Goal: Task Accomplishment & Management: Use online tool/utility

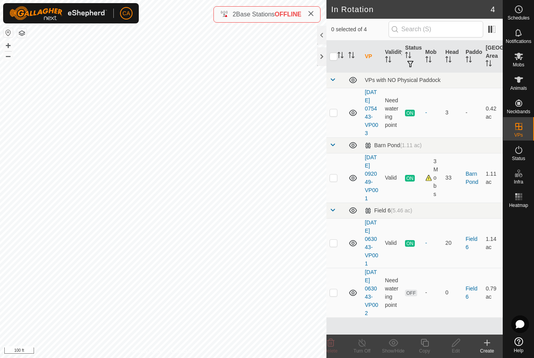
click at [319, 63] on div at bounding box center [321, 56] width 9 height 19
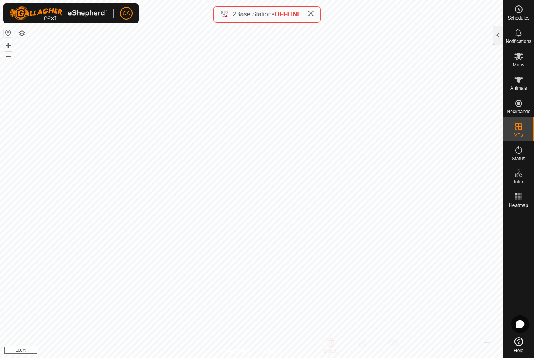
click at [23, 35] on button "button" at bounding box center [21, 33] width 9 height 9
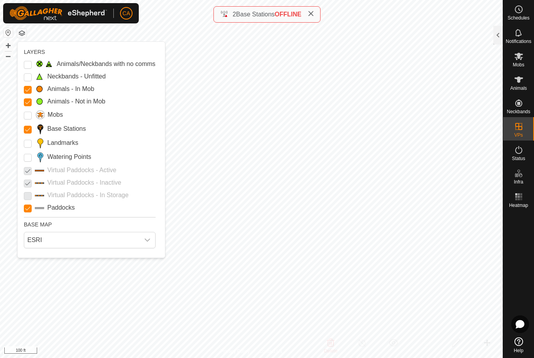
click at [25, 144] on input "Landmarks" at bounding box center [28, 144] width 8 height 8
click at [497, 34] on div at bounding box center [497, 35] width 9 height 19
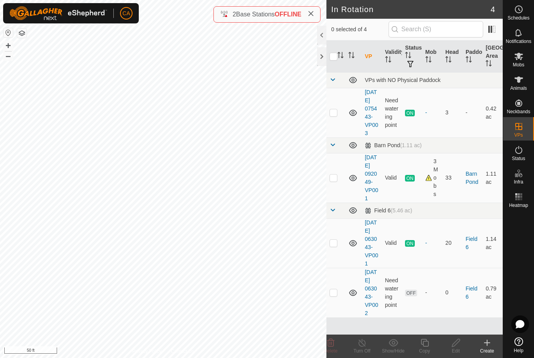
click at [336, 116] on p-checkbox at bounding box center [333, 112] width 8 height 6
click at [336, 114] on p-checkbox at bounding box center [333, 112] width 8 height 6
checkbox input "false"
click at [334, 181] on p-checkbox at bounding box center [333, 178] width 8 height 6
checkbox input "true"
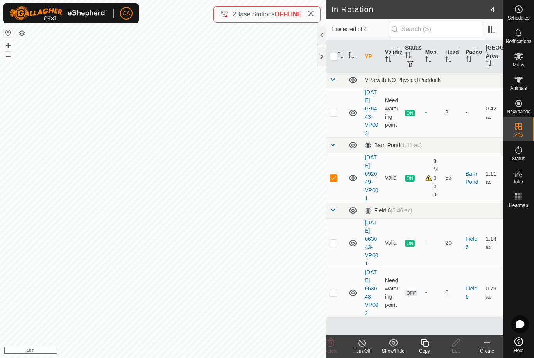
click at [422, 342] on icon at bounding box center [425, 342] width 10 height 9
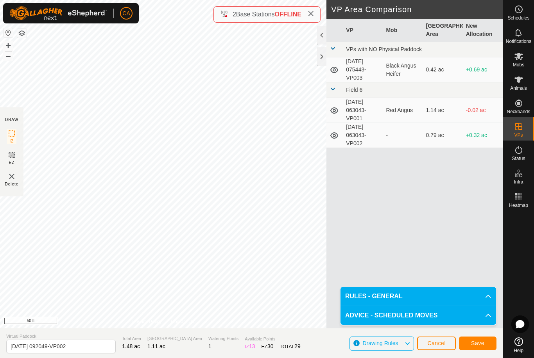
click at [476, 345] on span "Save" at bounding box center [477, 343] width 13 height 6
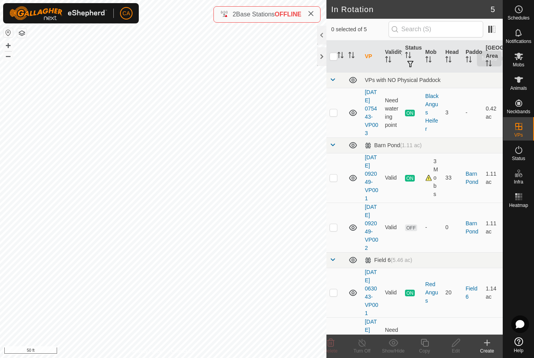
click at [520, 63] on span "Mobs" at bounding box center [518, 65] width 11 height 5
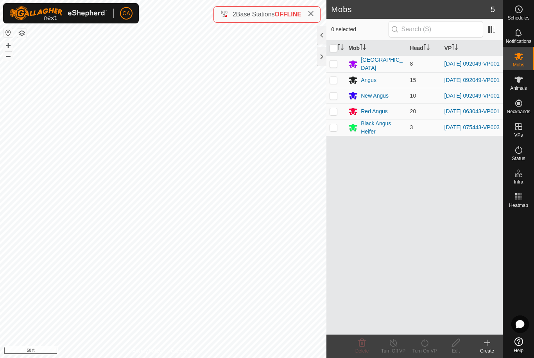
click at [333, 68] on td at bounding box center [335, 63] width 19 height 17
checkbox input "true"
click at [333, 81] on p-checkbox at bounding box center [333, 80] width 8 height 6
checkbox input "true"
click at [333, 99] on p-checkbox at bounding box center [333, 96] width 8 height 6
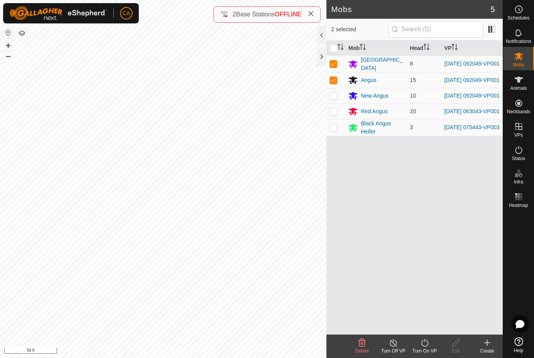
checkbox input "true"
click at [427, 345] on icon at bounding box center [424, 343] width 7 height 8
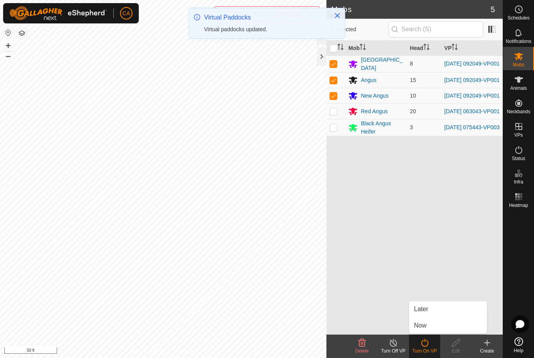
click at [438, 328] on link "Now" at bounding box center [447, 326] width 77 height 16
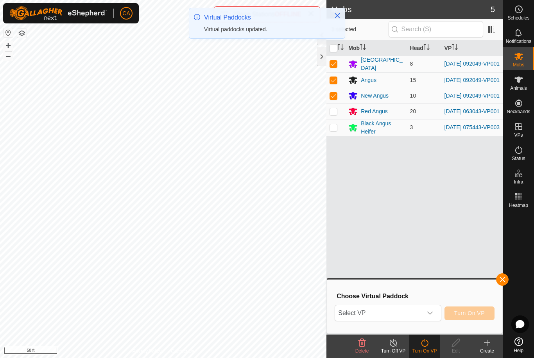
click at [414, 316] on span "Select VP" at bounding box center [378, 314] width 87 height 16
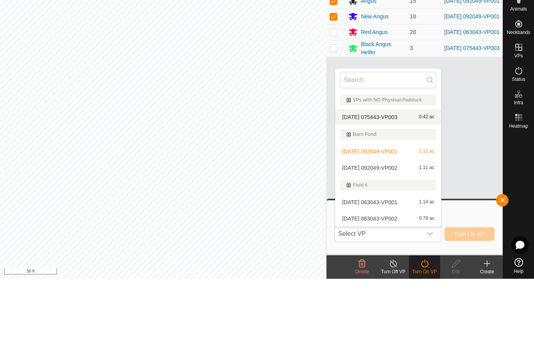
click at [397, 194] on span "[DATE] 075443-VP003" at bounding box center [369, 196] width 55 height 5
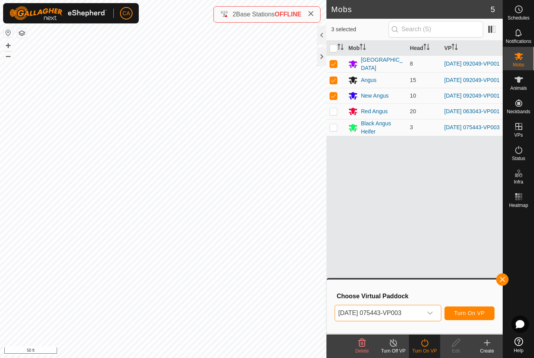
click at [407, 315] on span "[DATE] 075443-VP003" at bounding box center [378, 314] width 87 height 16
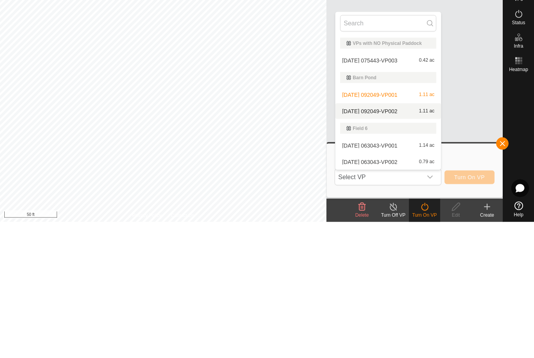
click at [388, 243] on div "[DATE] 092049-VP002 1.11 ac" at bounding box center [388, 247] width 96 height 9
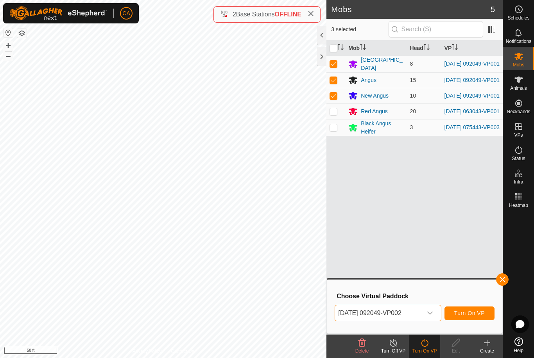
click at [472, 312] on span "Turn On VP" at bounding box center [469, 313] width 30 height 6
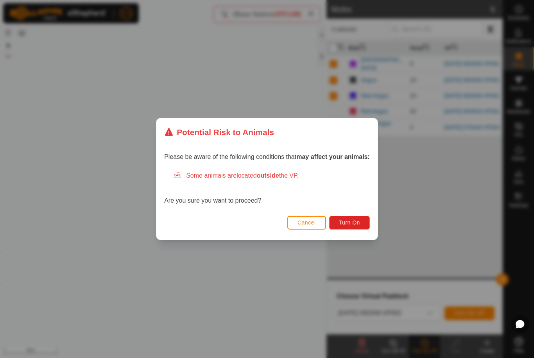
click at [359, 225] on span "Turn On" at bounding box center [349, 223] width 21 height 6
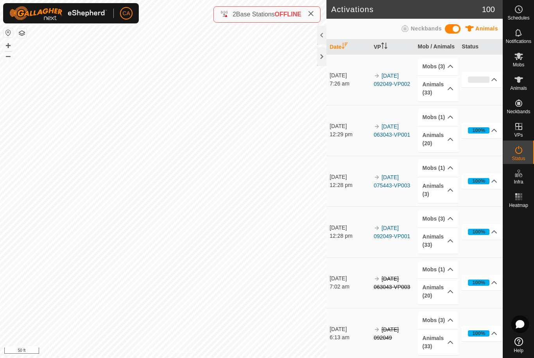
click at [328, 54] on th "Date" at bounding box center [348, 46] width 44 height 15
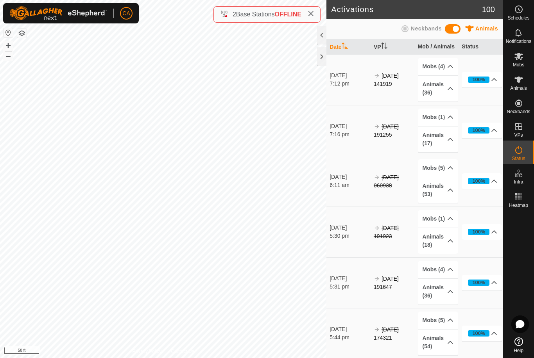
click at [320, 60] on div at bounding box center [321, 56] width 9 height 19
